Goal: Navigation & Orientation: Go to known website

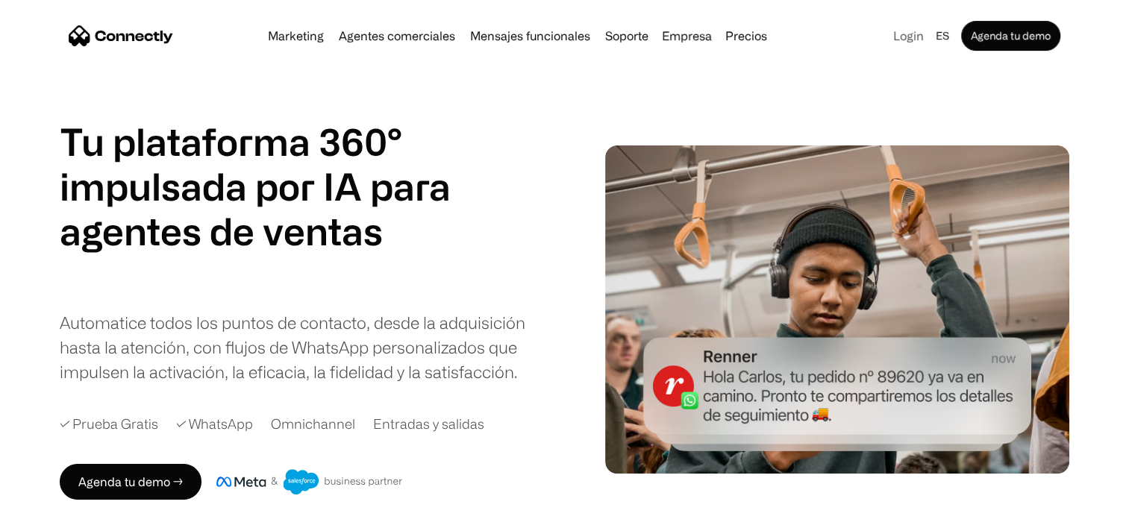
click at [900, 31] on link "Login" at bounding box center [908, 35] width 43 height 21
